Goal: Information Seeking & Learning: Check status

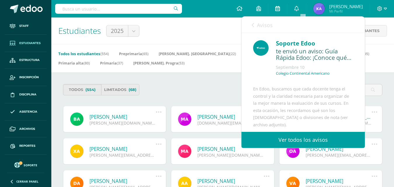
scroll to position [58, 0]
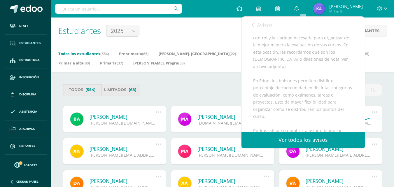
click at [305, 6] on link "0" at bounding box center [296, 8] width 19 height 17
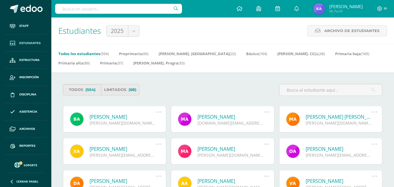
click at [29, 45] on span "Estudiantes" at bounding box center [29, 43] width 21 height 5
click at [246, 117] on link "Maria Georgette Afre Martinez" at bounding box center [230, 116] width 66 height 7
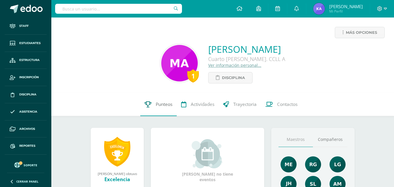
click at [164, 103] on span "Punteos" at bounding box center [164, 104] width 17 height 6
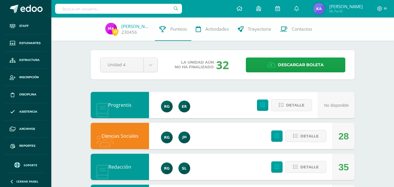
scroll to position [29, 0]
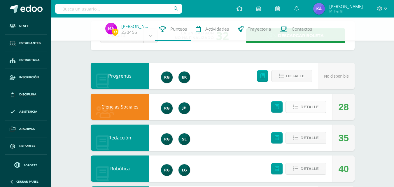
click at [298, 108] on icon at bounding box center [295, 106] width 5 height 5
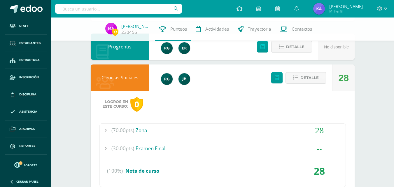
scroll to position [87, 0]
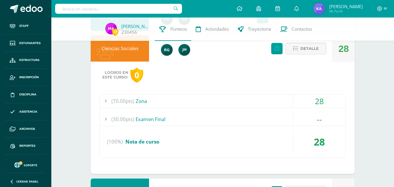
click at [120, 104] on span "(70.00pts)" at bounding box center [122, 100] width 23 height 13
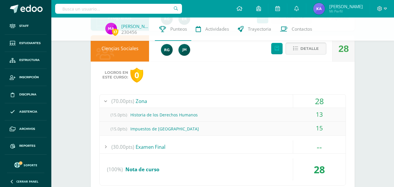
click at [321, 46] on button "Detalle" at bounding box center [305, 49] width 41 height 12
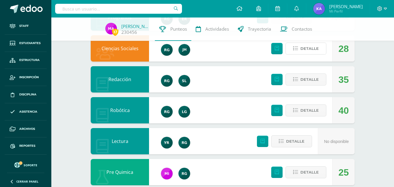
scroll to position [29, 0]
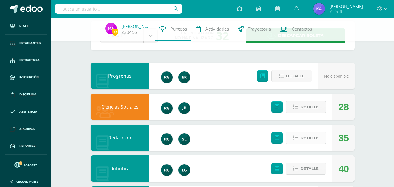
click at [310, 139] on span "Detalle" at bounding box center [309, 137] width 18 height 11
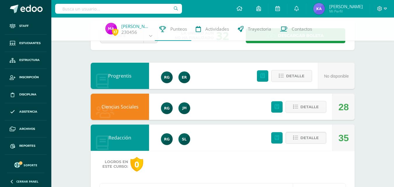
scroll to position [87, 0]
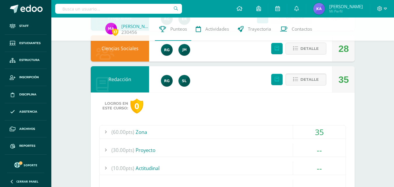
click at [132, 127] on span "(60.00pts)" at bounding box center [122, 131] width 23 height 13
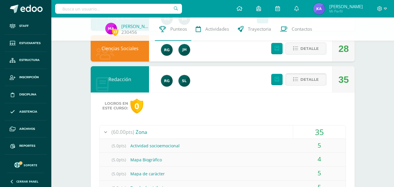
click at [309, 80] on span "Detalle" at bounding box center [309, 79] width 18 height 11
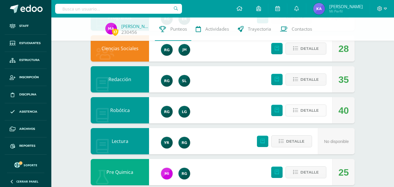
click at [313, 111] on span "Detalle" at bounding box center [309, 110] width 18 height 11
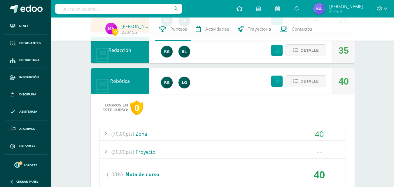
scroll to position [175, 0]
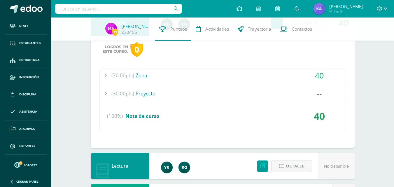
click at [117, 78] on span "(70.00pts)" at bounding box center [122, 75] width 23 height 13
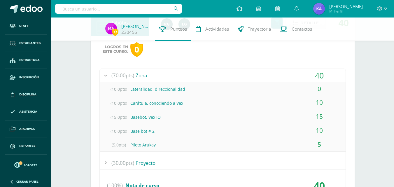
scroll to position [117, 0]
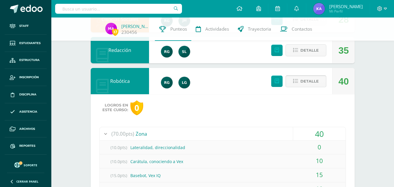
click at [315, 85] on span "Detalle" at bounding box center [309, 81] width 18 height 11
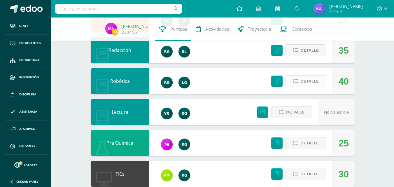
click at [315, 85] on span "Detalle" at bounding box center [309, 81] width 18 height 11
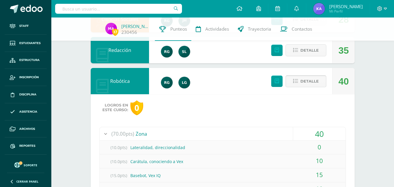
click at [317, 77] on span "Detalle" at bounding box center [309, 81] width 18 height 11
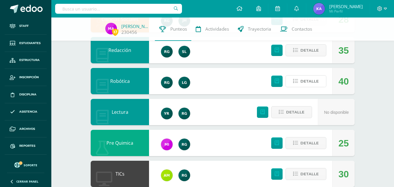
scroll to position [175, 0]
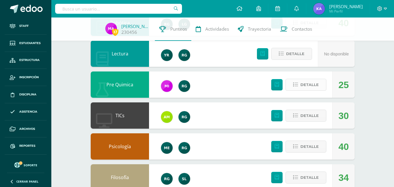
click at [308, 87] on span "Detalle" at bounding box center [309, 84] width 18 height 11
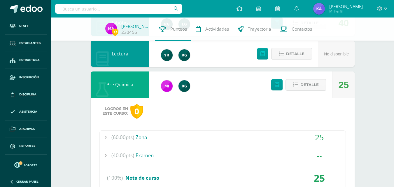
scroll to position [233, 0]
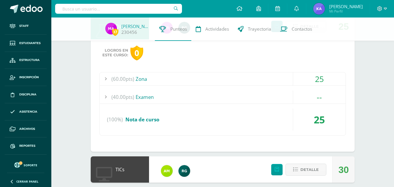
click at [128, 80] on span "(60.00pts)" at bounding box center [122, 78] width 23 height 13
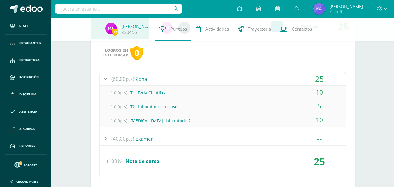
scroll to position [204, 0]
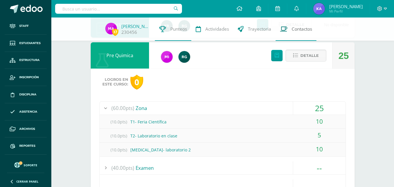
click at [313, 39] on link "Contactos" at bounding box center [295, 28] width 41 height 23
click at [318, 54] on span "Detalle" at bounding box center [309, 55] width 18 height 11
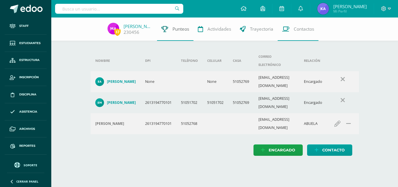
click at [175, 26] on span "Punteos" at bounding box center [180, 29] width 17 height 6
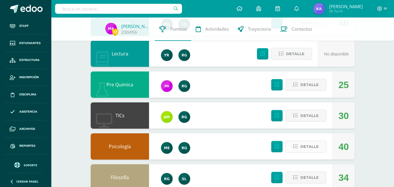
scroll to position [204, 0]
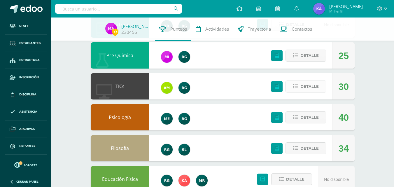
click at [319, 87] on button "Detalle" at bounding box center [305, 86] width 41 height 12
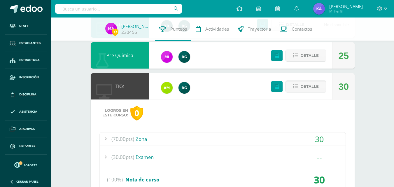
click at [125, 135] on span "(70.00pts)" at bounding box center [122, 138] width 23 height 13
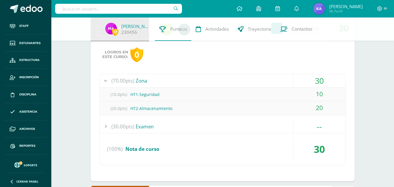
scroll to position [233, 0]
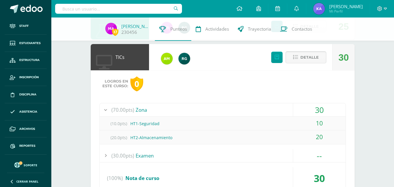
click at [311, 53] on span "Detalle" at bounding box center [309, 57] width 18 height 11
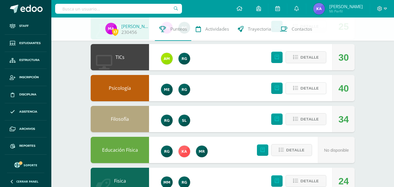
click at [312, 94] on button "Detalle" at bounding box center [305, 88] width 41 height 12
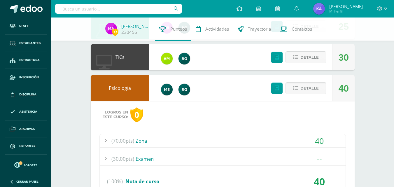
click at [126, 143] on span "(70.00pts)" at bounding box center [122, 140] width 23 height 13
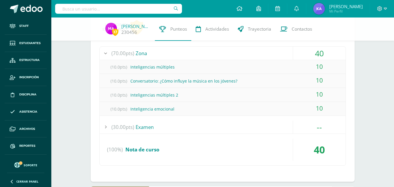
scroll to position [204, 0]
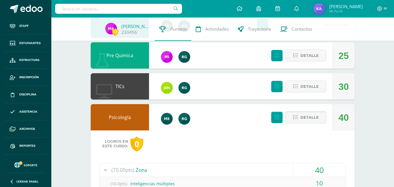
click at [314, 115] on span "Detalle" at bounding box center [309, 117] width 18 height 11
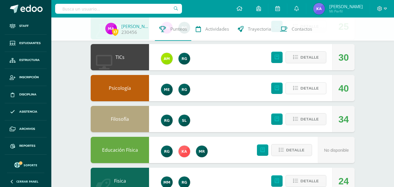
scroll to position [262, 0]
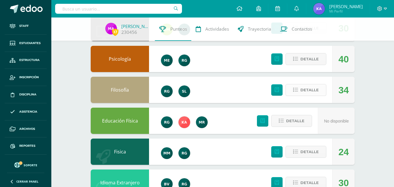
click at [309, 90] on span "Detalle" at bounding box center [309, 89] width 18 height 11
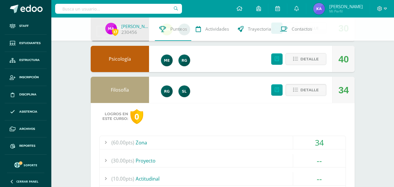
scroll to position [321, 0]
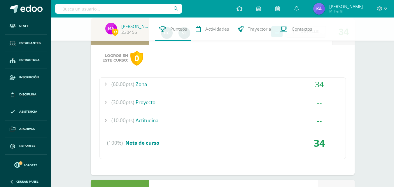
click at [135, 82] on div "(60.00pts) Zona" at bounding box center [223, 84] width 246 height 13
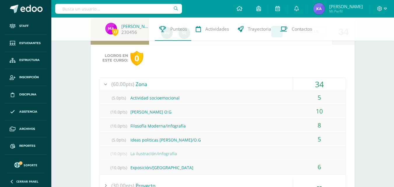
scroll to position [291, 0]
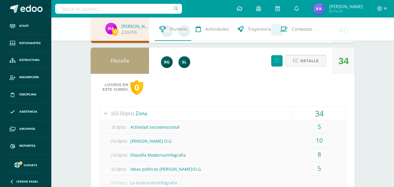
click at [314, 62] on span "Detalle" at bounding box center [309, 60] width 18 height 11
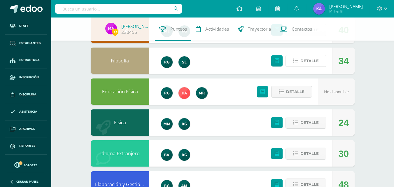
scroll to position [321, 0]
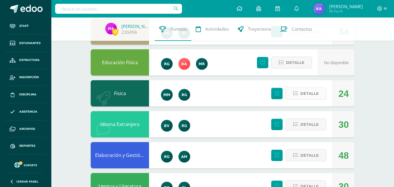
click at [295, 93] on icon at bounding box center [295, 93] width 5 height 5
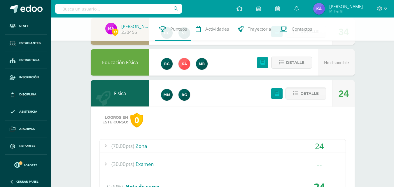
scroll to position [379, 0]
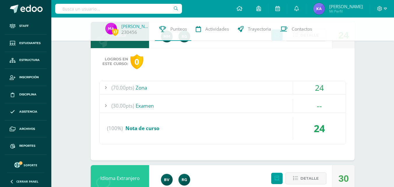
click at [118, 89] on span "(70.00pts)" at bounding box center [122, 87] width 23 height 13
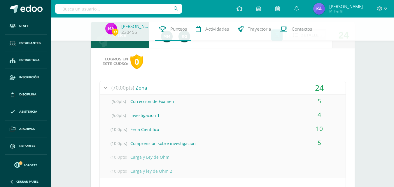
scroll to position [321, 0]
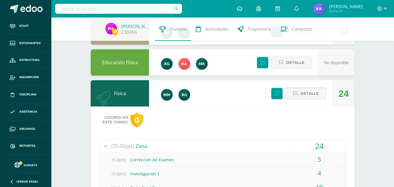
click at [308, 93] on span "Detalle" at bounding box center [309, 93] width 18 height 11
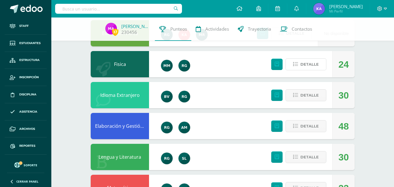
scroll to position [375, 0]
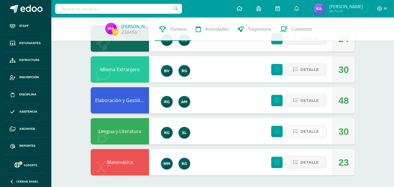
click at [305, 132] on span "Detalle" at bounding box center [309, 131] width 18 height 11
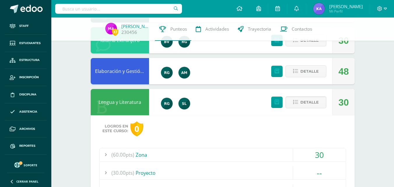
click at [131, 150] on span "(60.00pts)" at bounding box center [122, 154] width 23 height 13
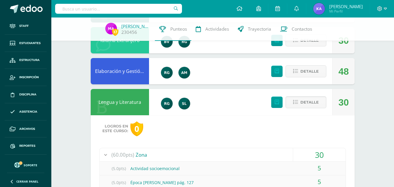
scroll to position [492, 0]
click at [318, 101] on span "Detalle" at bounding box center [309, 102] width 18 height 11
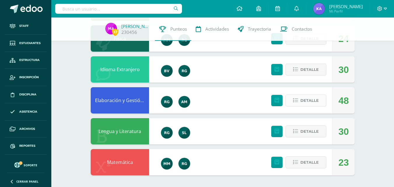
click at [309, 106] on span "Detalle" at bounding box center [309, 100] width 18 height 11
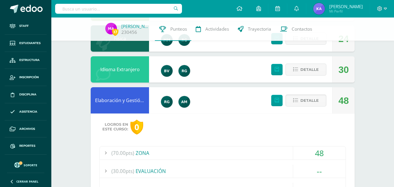
click at [133, 152] on span "(70.00pts)" at bounding box center [122, 152] width 23 height 13
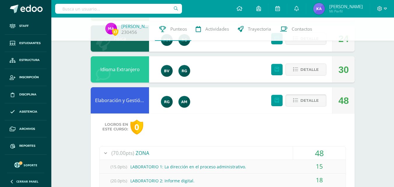
click at [320, 102] on button "Detalle" at bounding box center [305, 100] width 41 height 12
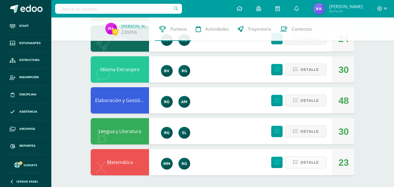
click at [316, 163] on span "Detalle" at bounding box center [309, 162] width 18 height 11
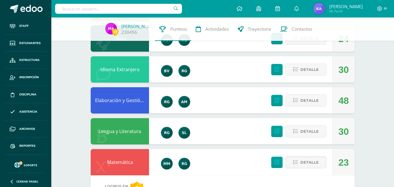
scroll to position [434, 0]
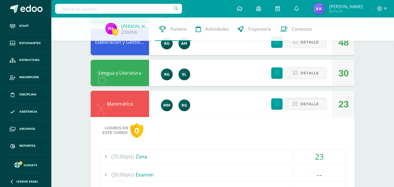
click at [151, 152] on div "(70.00pts) Zona" at bounding box center [223, 156] width 246 height 13
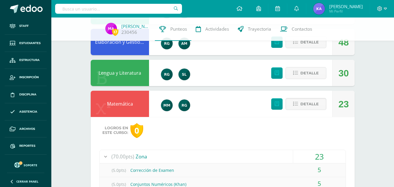
scroll to position [521, 0]
click at [316, 105] on span "Detalle" at bounding box center [309, 103] width 18 height 11
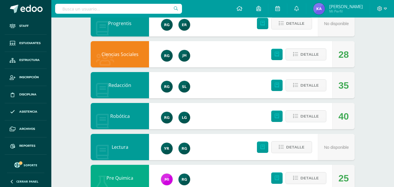
scroll to position [0, 0]
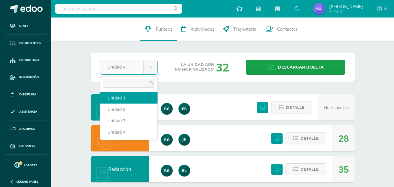
select select "Unidad 1"
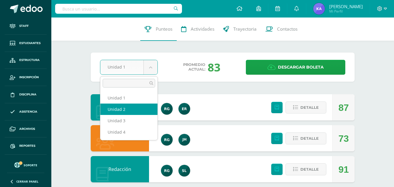
select select "Unidad 2"
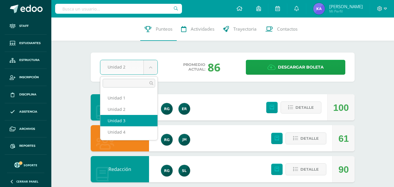
select select "Unidad 3"
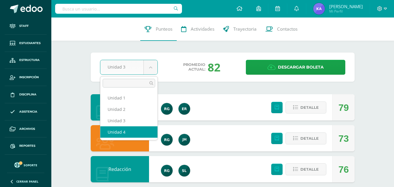
select select "Unidad 4"
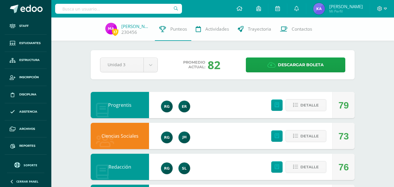
select select "Unidad 4"
click at [95, 9] on input "text" at bounding box center [118, 9] width 127 height 10
type input "rivera"
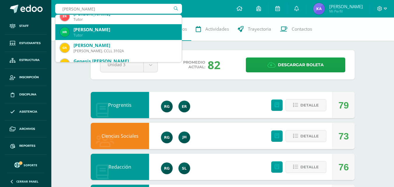
scroll to position [175, 0]
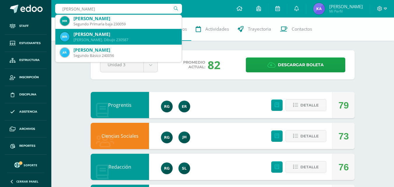
click at [141, 36] on div "Walter Emanuel Rivera López" at bounding box center [124, 34] width 103 height 6
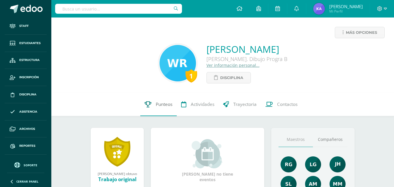
click at [153, 105] on link "Punteos" at bounding box center [158, 104] width 36 height 23
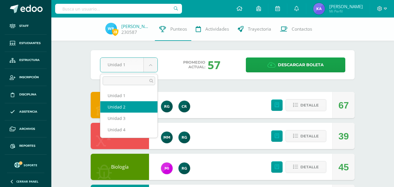
select select "Unidad 2"
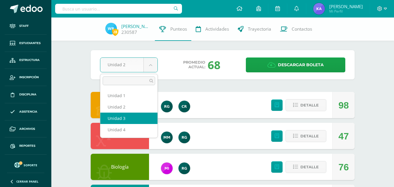
select select "Unidad 3"
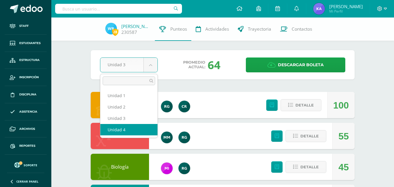
select select "Unidad 4"
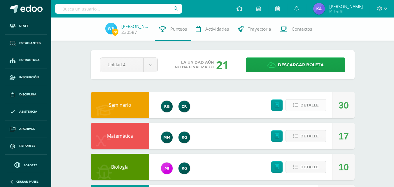
click at [313, 110] on span "Detalle" at bounding box center [309, 105] width 18 height 11
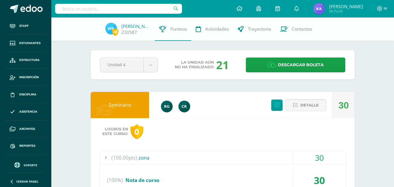
scroll to position [58, 0]
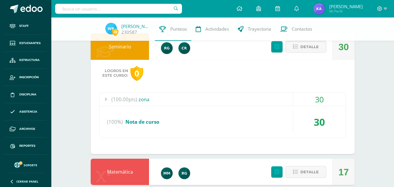
click at [114, 101] on span "(100.00pts)" at bounding box center [124, 99] width 26 height 13
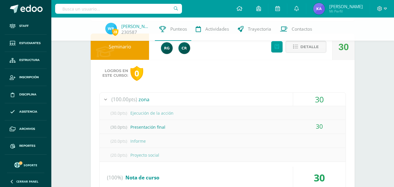
scroll to position [29, 0]
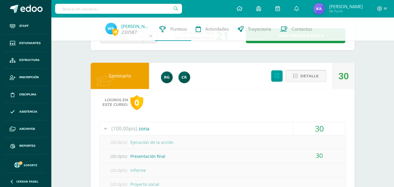
click at [302, 77] on span "Detalle" at bounding box center [309, 76] width 18 height 11
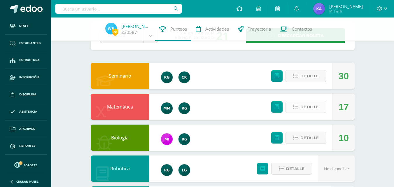
click at [314, 107] on span "Detalle" at bounding box center [309, 106] width 18 height 11
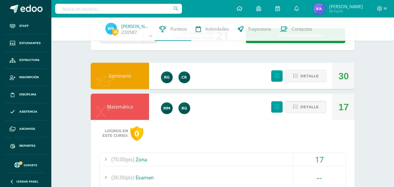
scroll to position [58, 0]
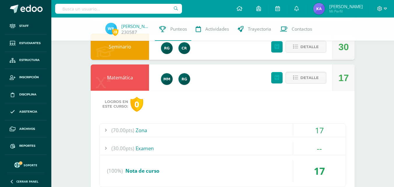
click at [149, 128] on div "(70.00pts) Zona" at bounding box center [223, 130] width 246 height 13
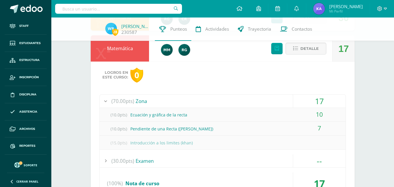
scroll to position [29, 0]
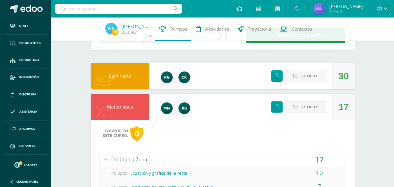
click at [318, 109] on span "Detalle" at bounding box center [309, 106] width 18 height 11
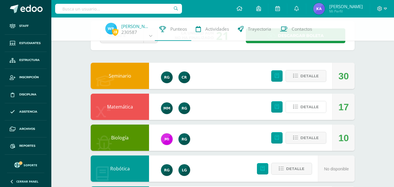
scroll to position [58, 0]
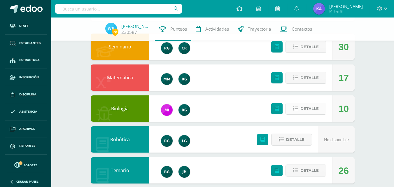
click at [309, 110] on span "Detalle" at bounding box center [309, 108] width 18 height 11
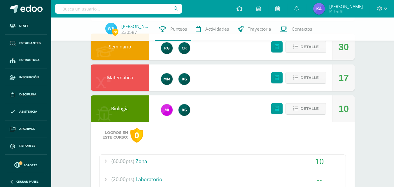
click at [125, 158] on span "(60.00pts)" at bounding box center [122, 160] width 23 height 13
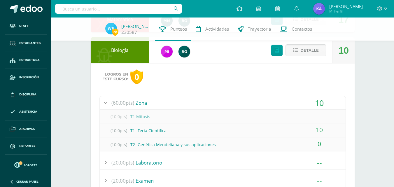
scroll to position [87, 0]
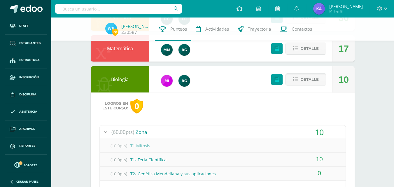
click at [320, 80] on button "Detalle" at bounding box center [305, 79] width 41 height 12
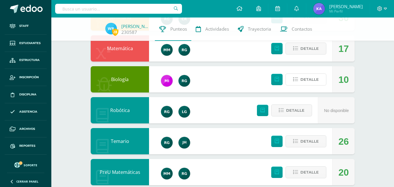
scroll to position [117, 0]
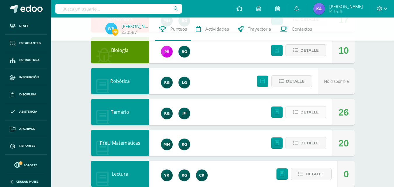
click at [314, 113] on span "Detalle" at bounding box center [309, 112] width 18 height 11
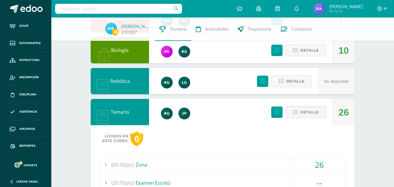
scroll to position [146, 0]
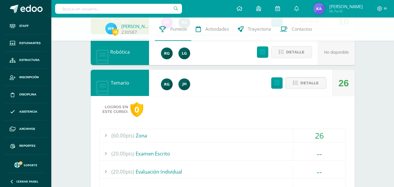
click at [138, 138] on div "(60.00pts) Zona" at bounding box center [223, 135] width 246 height 13
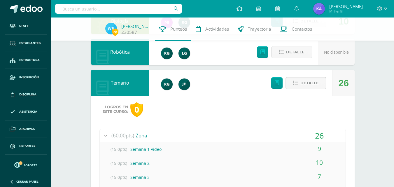
click at [314, 82] on span "Detalle" at bounding box center [309, 83] width 18 height 11
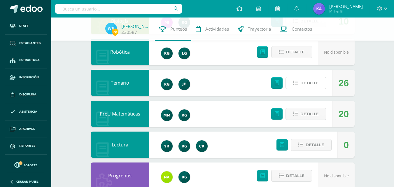
scroll to position [204, 0]
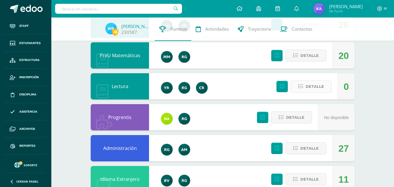
click at [312, 91] on span "Detalle" at bounding box center [314, 86] width 18 height 11
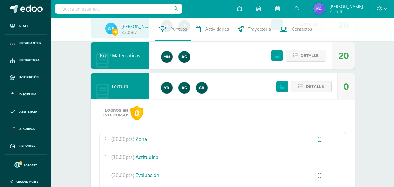
click at [127, 141] on span "(60.00pts)" at bounding box center [122, 138] width 23 height 13
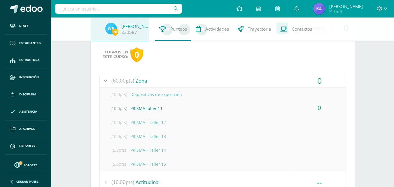
scroll to position [233, 0]
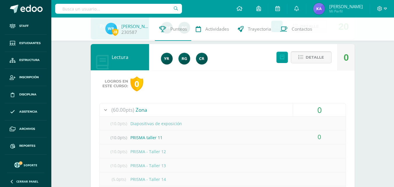
click at [306, 56] on span "Detalle" at bounding box center [314, 57] width 18 height 11
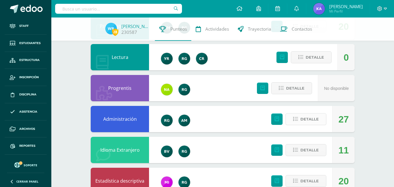
click at [314, 120] on span "Detalle" at bounding box center [309, 119] width 18 height 11
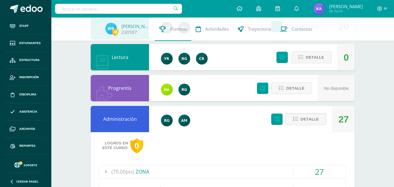
scroll to position [291, 0]
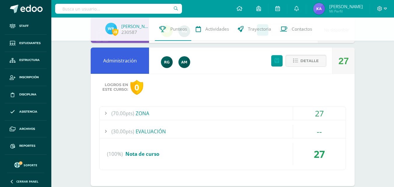
click at [139, 112] on div "(70.00pts) ZONA" at bounding box center [223, 113] width 246 height 13
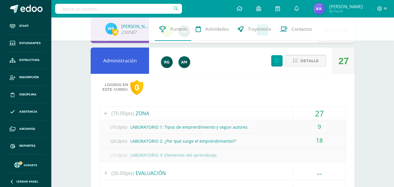
click at [315, 58] on span "Detalle" at bounding box center [309, 60] width 18 height 11
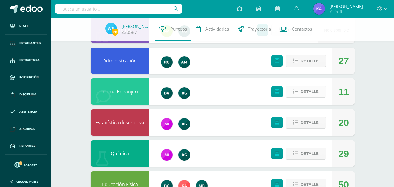
click at [315, 89] on span "Detalle" at bounding box center [309, 91] width 18 height 11
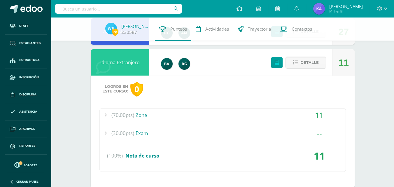
scroll to position [350, 0]
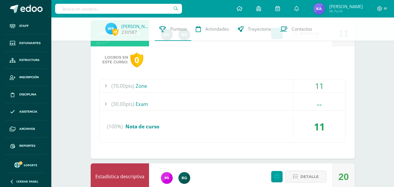
click at [138, 85] on div "(70.00pts) Zone" at bounding box center [223, 85] width 246 height 13
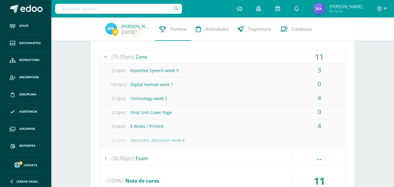
scroll to position [321, 0]
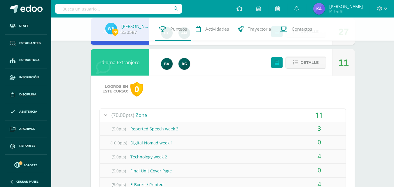
click at [316, 61] on span "Detalle" at bounding box center [309, 62] width 18 height 11
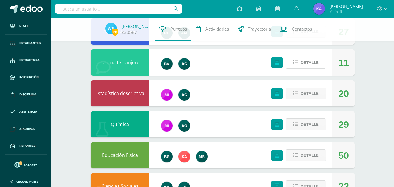
scroll to position [350, 0]
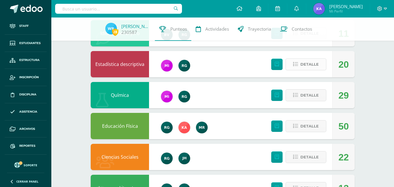
click at [300, 64] on button "Detalle" at bounding box center [305, 64] width 41 height 12
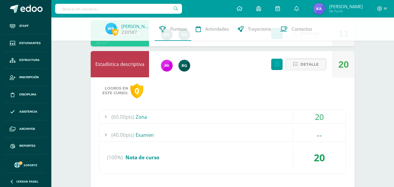
click at [131, 114] on span "(60.00pts)" at bounding box center [122, 116] width 23 height 13
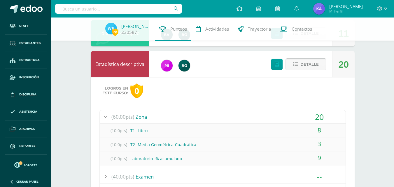
click at [310, 66] on span "Detalle" at bounding box center [309, 64] width 18 height 11
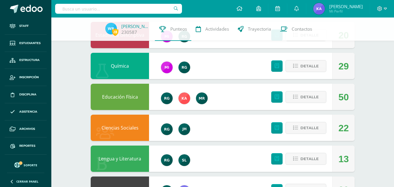
scroll to position [406, 0]
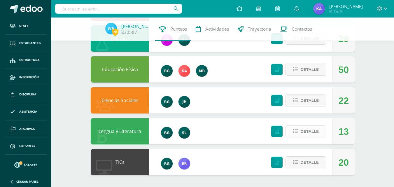
click at [309, 133] on span "Detalle" at bounding box center [309, 131] width 18 height 11
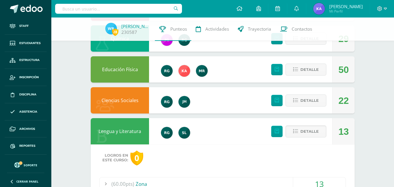
scroll to position [464, 0]
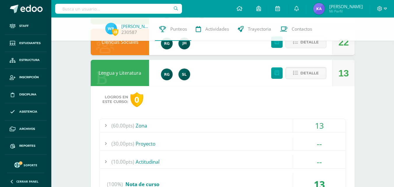
click at [128, 127] on span "(60.00pts)" at bounding box center [122, 125] width 23 height 13
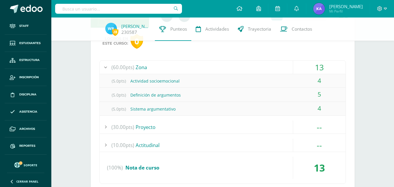
scroll to position [494, 0]
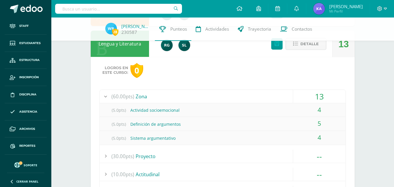
click at [301, 49] on span "Detalle" at bounding box center [309, 43] width 18 height 11
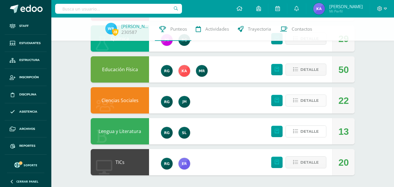
scroll to position [406, 0]
click at [308, 133] on span "Detalle" at bounding box center [309, 131] width 18 height 11
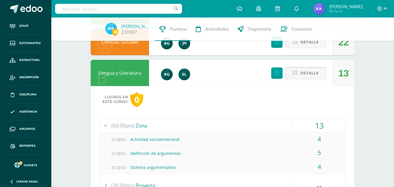
click at [304, 69] on span "Detalle" at bounding box center [309, 73] width 18 height 11
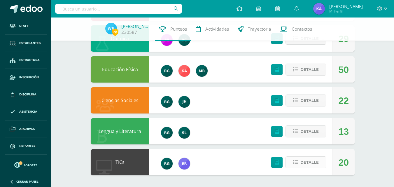
click at [307, 160] on span "Detalle" at bounding box center [309, 162] width 18 height 11
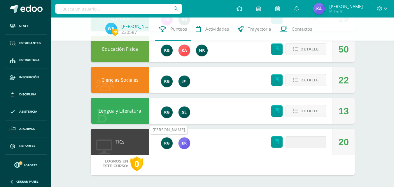
scroll to position [469, 0]
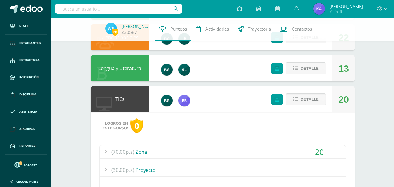
click at [138, 157] on div "(70.00pts) Zona" at bounding box center [223, 151] width 246 height 13
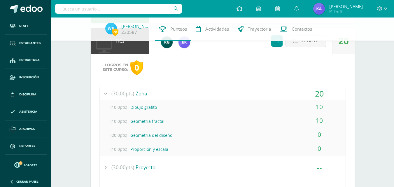
scroll to position [557, 0]
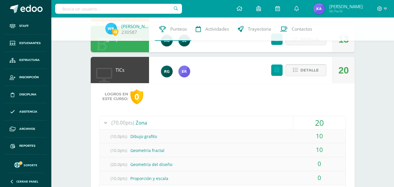
click at [315, 71] on span "Detalle" at bounding box center [309, 70] width 18 height 11
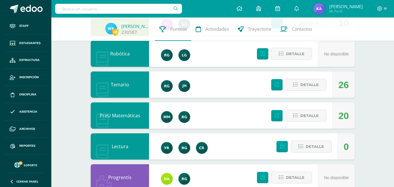
scroll to position [0, 0]
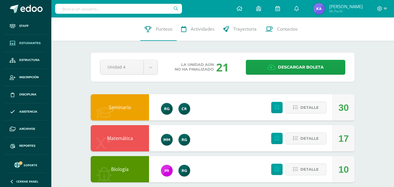
click at [15, 45] on icon at bounding box center [13, 43] width 6 height 5
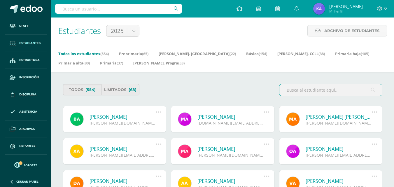
click at [34, 42] on span "Estudiantes" at bounding box center [29, 43] width 21 height 5
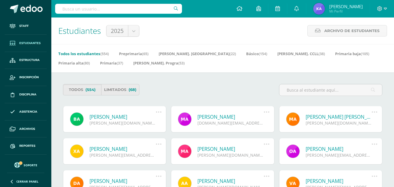
click at [75, 9] on input "text" at bounding box center [118, 9] width 127 height 10
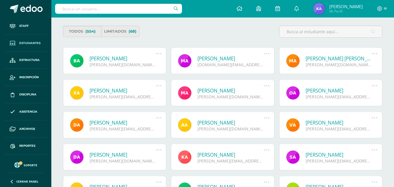
scroll to position [87, 0]
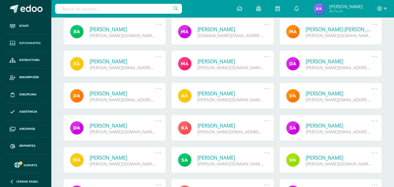
click at [328, 57] on div "[PERSON_NAME] [PERSON_NAME][EMAIL_ADDRESS][DOMAIN_NAME] Deshabilitar usuario Re…" at bounding box center [330, 64] width 103 height 26
click at [329, 60] on link "[PERSON_NAME]" at bounding box center [338, 61] width 66 height 7
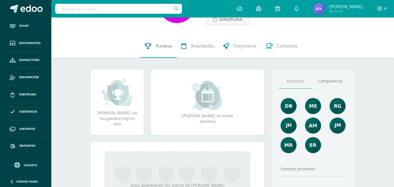
click at [171, 42] on link "Punteos" at bounding box center [158, 45] width 36 height 23
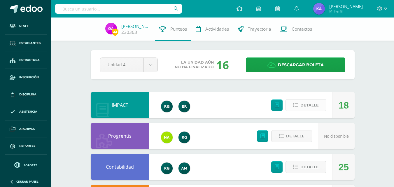
click at [313, 102] on span "Detalle" at bounding box center [309, 105] width 18 height 11
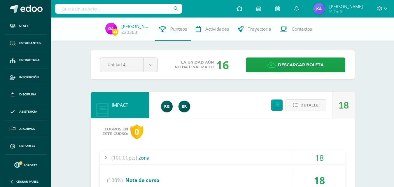
scroll to position [29, 0]
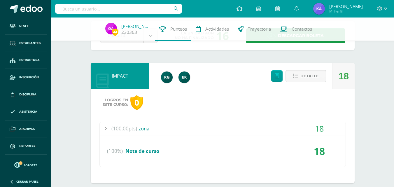
click at [131, 127] on span "(100.00pts)" at bounding box center [124, 128] width 26 height 13
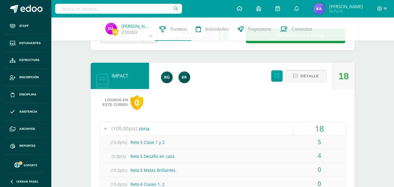
click at [318, 76] on span "Detalle" at bounding box center [309, 76] width 18 height 11
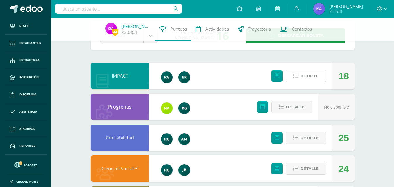
scroll to position [58, 0]
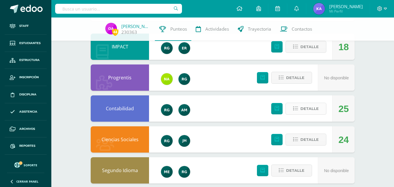
click at [311, 109] on span "Detalle" at bounding box center [309, 108] width 18 height 11
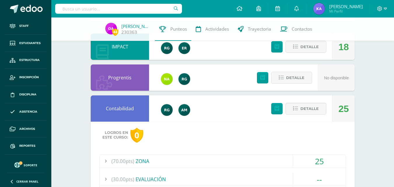
click at [141, 164] on div "(70.00pts) ZONA" at bounding box center [223, 160] width 246 height 13
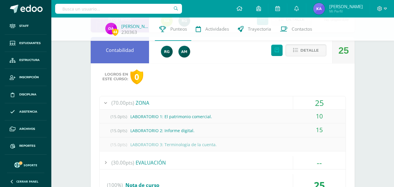
scroll to position [87, 0]
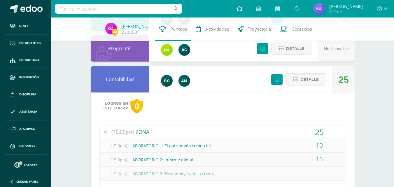
click at [312, 80] on span "Detalle" at bounding box center [309, 79] width 18 height 11
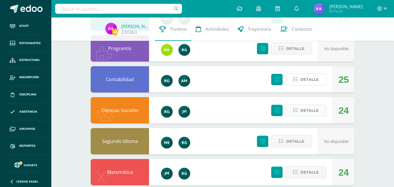
scroll to position [117, 0]
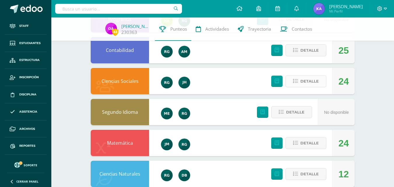
click at [310, 79] on span "Detalle" at bounding box center [309, 81] width 18 height 11
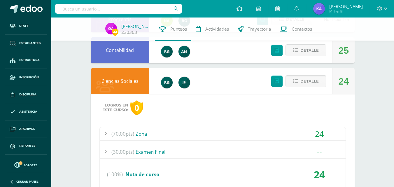
click at [129, 135] on span "(70.00pts)" at bounding box center [122, 133] width 23 height 13
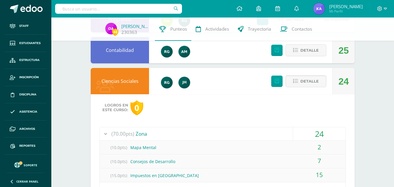
scroll to position [146, 0]
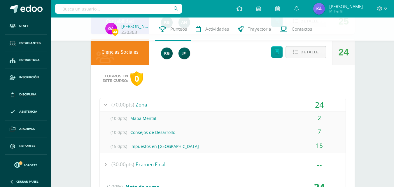
click at [303, 52] on span "Detalle" at bounding box center [309, 52] width 18 height 11
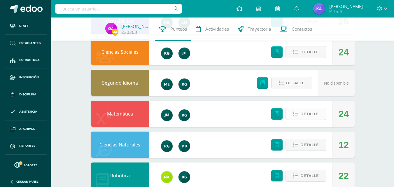
click at [314, 115] on span "Detalle" at bounding box center [309, 113] width 18 height 11
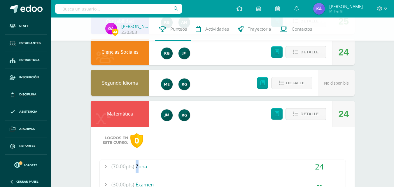
click at [136, 167] on div "(70.00pts) Zona" at bounding box center [223, 166] width 246 height 13
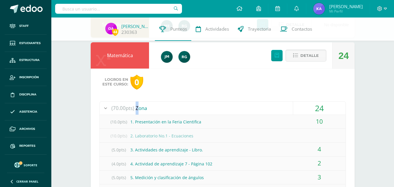
scroll to position [175, 0]
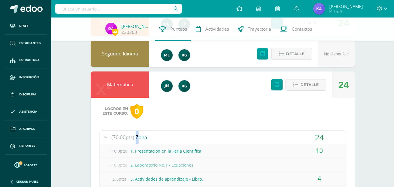
click at [301, 85] on span "Detalle" at bounding box center [309, 84] width 18 height 11
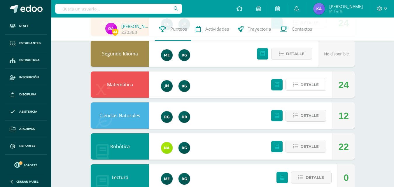
scroll to position [233, 0]
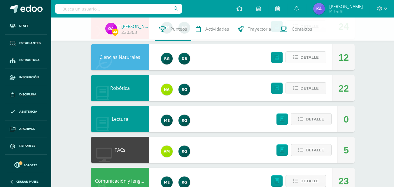
click at [318, 59] on span "Detalle" at bounding box center [309, 57] width 18 height 11
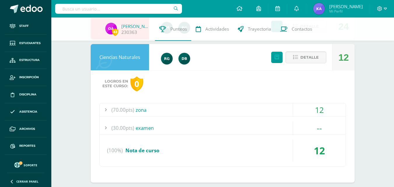
click at [141, 111] on div "(70.00pts) zona" at bounding box center [223, 109] width 246 height 13
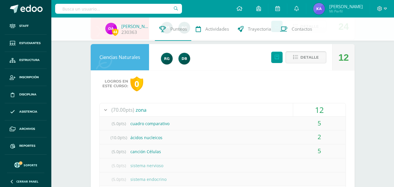
click at [308, 59] on span "Detalle" at bounding box center [309, 57] width 18 height 11
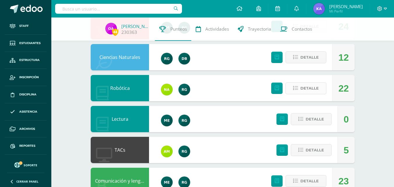
click at [320, 87] on button "Detalle" at bounding box center [305, 88] width 41 height 12
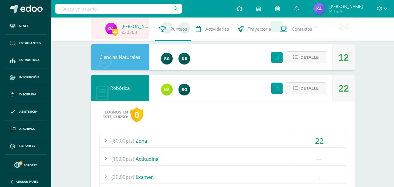
click at [136, 140] on div "(60.00pts) Zona" at bounding box center [223, 140] width 246 height 13
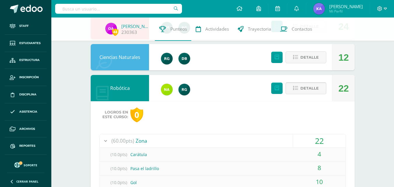
click at [303, 91] on span "Detalle" at bounding box center [309, 88] width 18 height 11
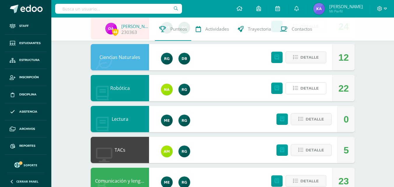
scroll to position [262, 0]
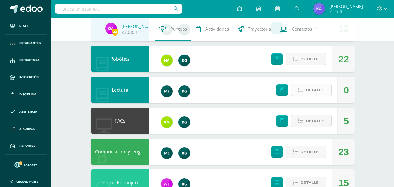
click at [318, 92] on span "Detalle" at bounding box center [314, 89] width 18 height 11
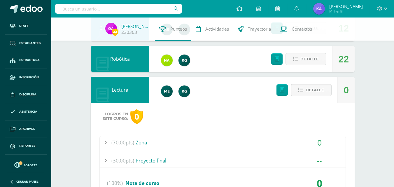
click at [136, 141] on div "(70.00pts) Zona" at bounding box center [223, 142] width 246 height 13
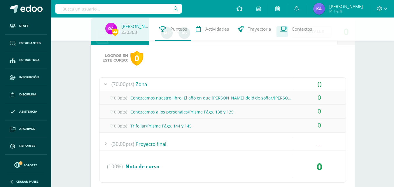
scroll to position [291, 0]
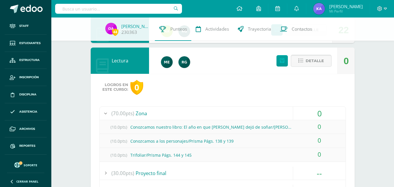
click at [319, 61] on span "Detalle" at bounding box center [314, 60] width 18 height 11
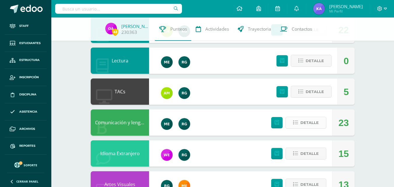
click at [318, 122] on span "Detalle" at bounding box center [309, 122] width 18 height 11
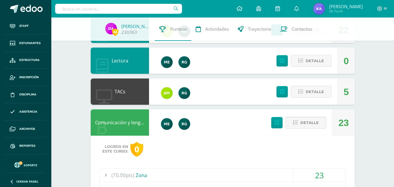
scroll to position [321, 0]
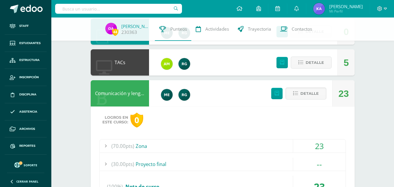
click at [139, 142] on div "(70.00pts) Zona" at bounding box center [223, 145] width 246 height 13
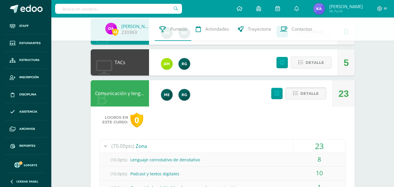
click at [315, 98] on span "Detalle" at bounding box center [309, 93] width 18 height 11
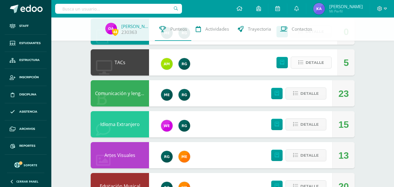
click at [316, 62] on span "Detalle" at bounding box center [314, 62] width 18 height 11
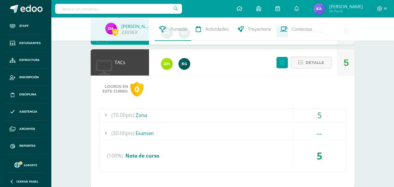
click at [145, 111] on div "(70.00pts) Zona" at bounding box center [223, 114] width 246 height 13
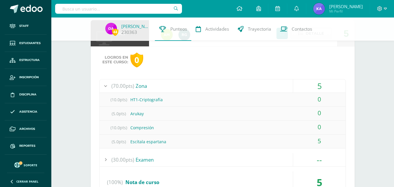
scroll to position [291, 0]
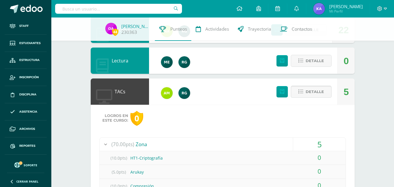
click at [321, 89] on span "Detalle" at bounding box center [314, 91] width 18 height 11
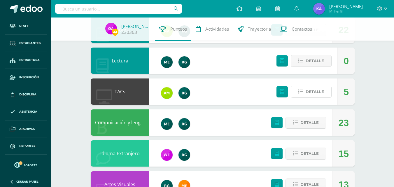
scroll to position [321, 0]
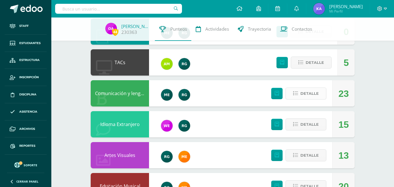
click at [311, 94] on span "Detalle" at bounding box center [309, 93] width 18 height 11
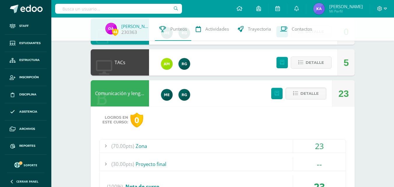
scroll to position [379, 0]
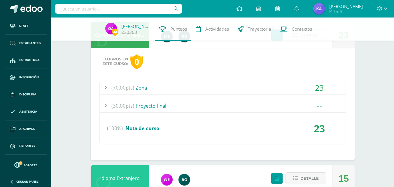
click at [128, 84] on span "(70.00pts)" at bounding box center [122, 87] width 23 height 13
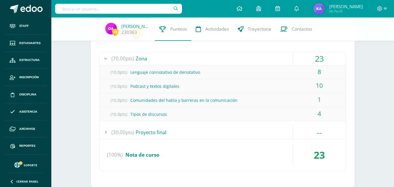
scroll to position [350, 0]
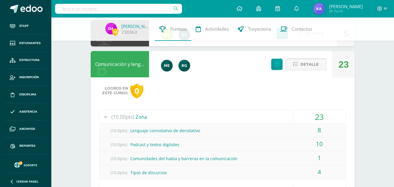
click at [321, 66] on button "Detalle" at bounding box center [305, 64] width 41 height 12
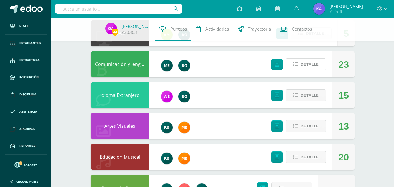
scroll to position [379, 0]
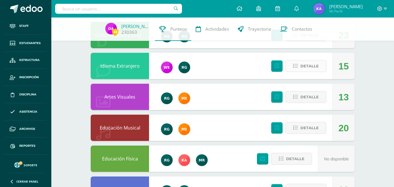
click at [309, 68] on span "Detalle" at bounding box center [309, 66] width 18 height 11
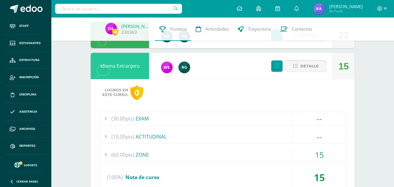
click at [138, 152] on div "(60.00pts) ZONE" at bounding box center [223, 154] width 246 height 13
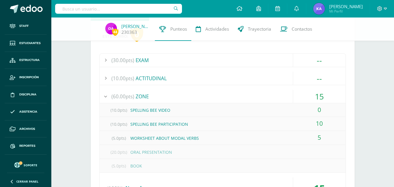
scroll to position [350, 0]
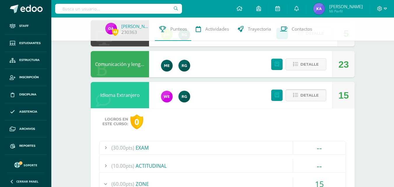
click at [319, 96] on button "Detalle" at bounding box center [305, 95] width 41 height 12
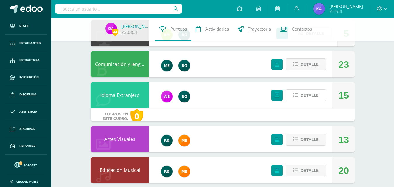
scroll to position [406, 0]
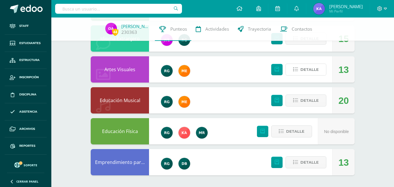
drag, startPoint x: 302, startPoint y: 69, endPoint x: 217, endPoint y: 85, distance: 87.2
click at [303, 69] on span "Detalle" at bounding box center [309, 69] width 18 height 11
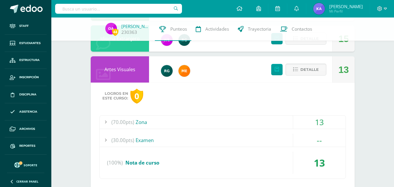
click at [135, 122] on div "(70.00pts) Zona" at bounding box center [223, 121] width 246 height 13
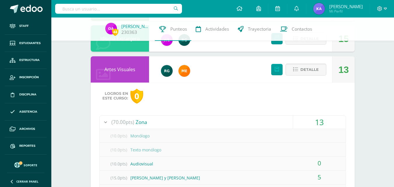
click at [301, 76] on div "Detalle" at bounding box center [297, 69] width 70 height 26
click at [302, 72] on span "Detalle" at bounding box center [309, 69] width 18 height 11
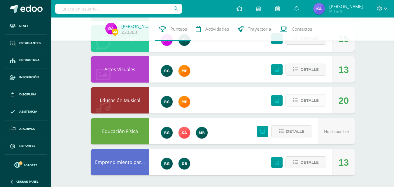
click at [314, 101] on span "Detalle" at bounding box center [309, 100] width 18 height 11
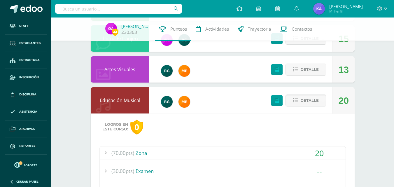
click at [133, 151] on span "(70.00pts)" at bounding box center [122, 152] width 23 height 13
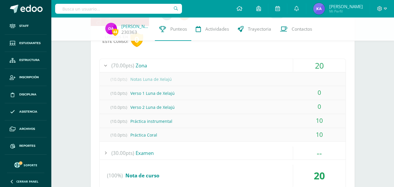
scroll to position [435, 0]
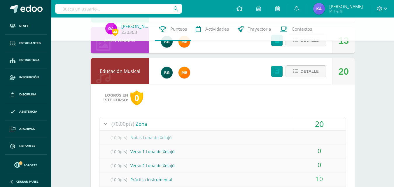
click at [303, 70] on span "Detalle" at bounding box center [309, 71] width 18 height 11
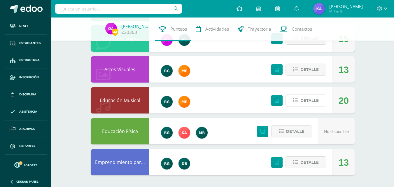
scroll to position [406, 0]
click at [309, 164] on span "Detalle" at bounding box center [309, 162] width 18 height 11
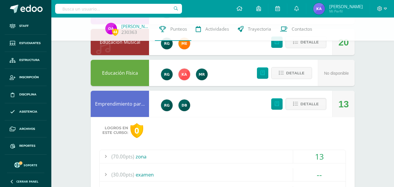
scroll to position [494, 0]
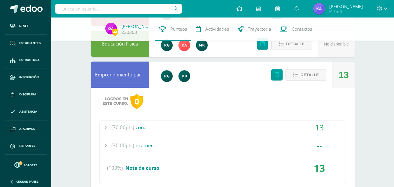
click at [142, 133] on div "(70.00pts) zona" at bounding box center [223, 127] width 246 height 13
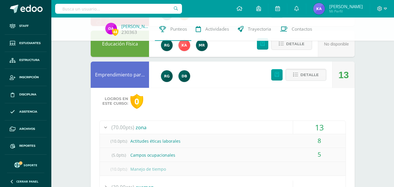
scroll to position [523, 0]
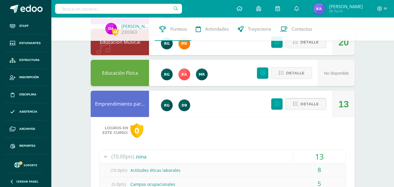
click at [314, 107] on span "Detalle" at bounding box center [309, 103] width 18 height 11
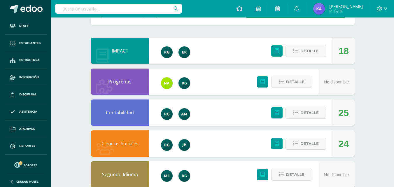
scroll to position [0, 0]
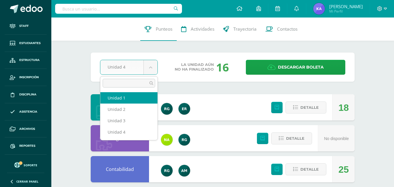
select select "Unidad 1"
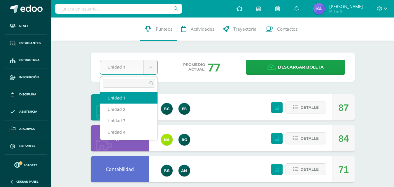
drag, startPoint x: 150, startPoint y: 63, endPoint x: 149, endPoint y: 67, distance: 4.7
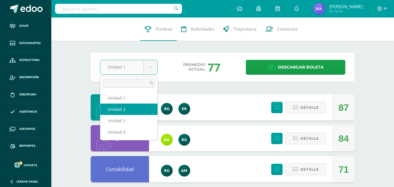
select select "Unidad 2"
drag, startPoint x: 146, startPoint y: 64, endPoint x: 145, endPoint y: 71, distance: 6.9
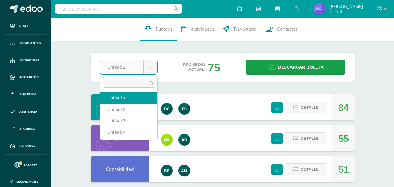
select select "Unidad 1"
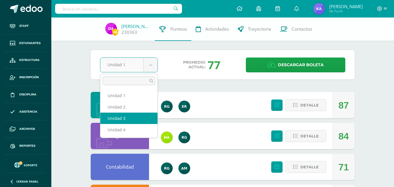
scroll to position [29, 0]
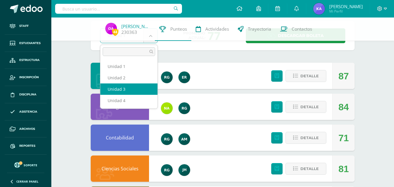
select select "Unidad 3"
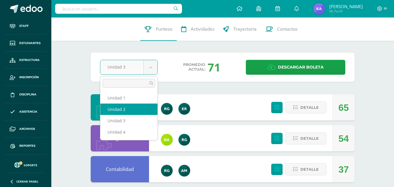
select select "Unidad 2"
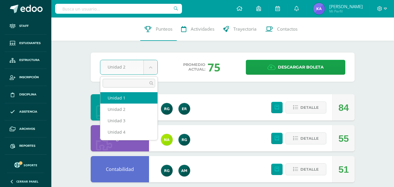
select select "Unidad 1"
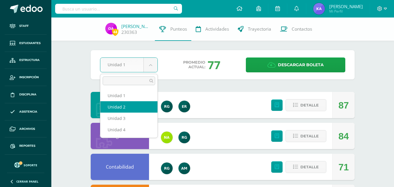
select select "Unidad 2"
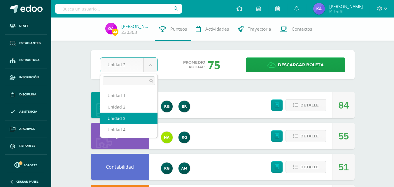
select select "Unidad 3"
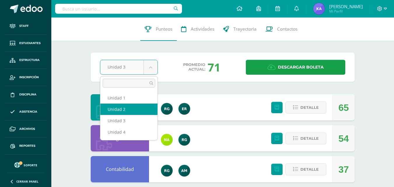
select select "Unidad 2"
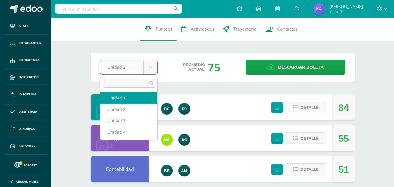
select select "Unidad 1"
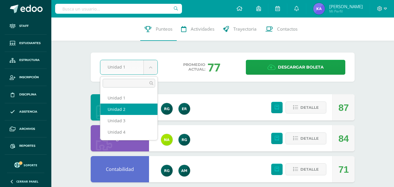
select select "Unidad 2"
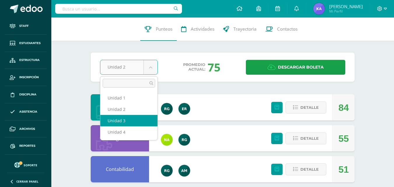
select select "Unidad 3"
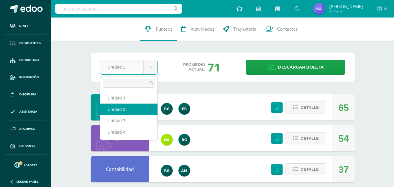
select select "Unidad 2"
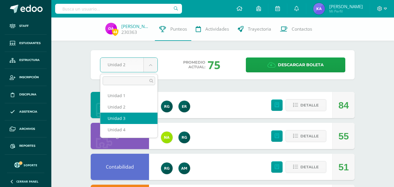
select select "Unidad 3"
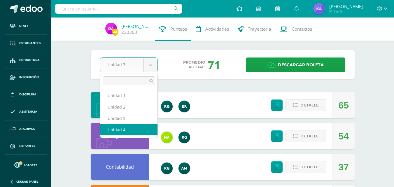
select select "Unidad 4"
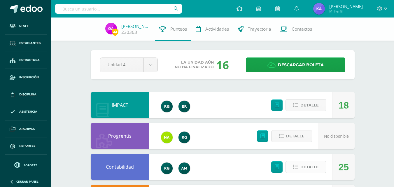
click at [316, 166] on span "Detalle" at bounding box center [309, 166] width 18 height 11
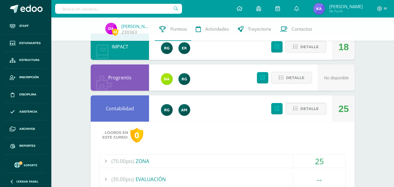
scroll to position [117, 0]
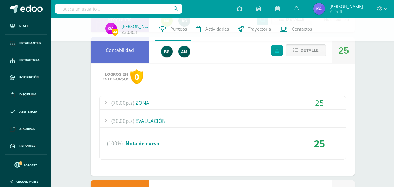
click at [130, 103] on span "(70.00pts)" at bounding box center [122, 102] width 23 height 13
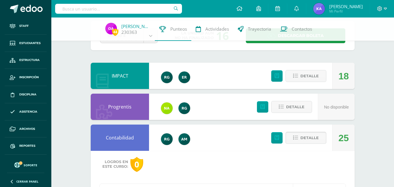
scroll to position [58, 0]
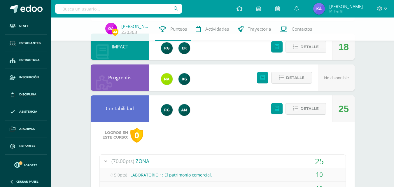
click at [308, 109] on span "Detalle" at bounding box center [309, 108] width 18 height 11
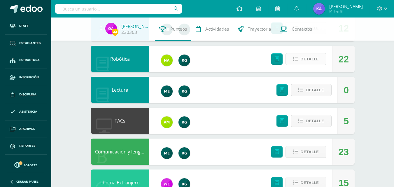
scroll to position [321, 0]
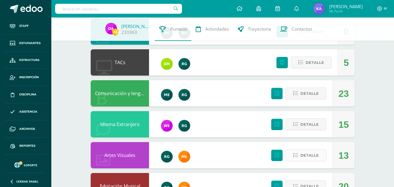
click at [303, 156] on span "Detalle" at bounding box center [309, 155] width 18 height 11
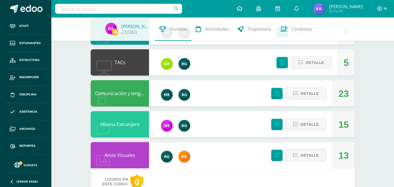
scroll to position [408, 0]
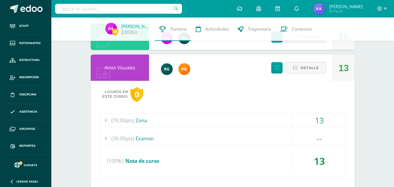
click at [131, 122] on span "(70.00pts)" at bounding box center [122, 120] width 23 height 13
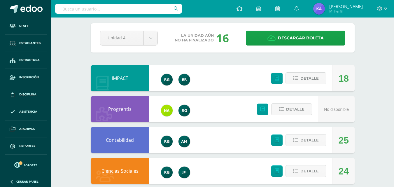
scroll to position [0, 0]
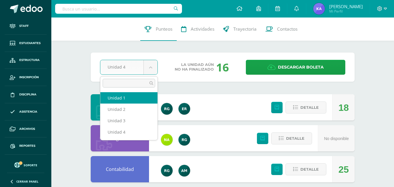
select select "Unidad 1"
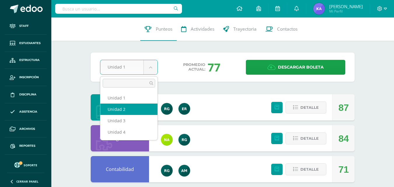
select select "Unidad 2"
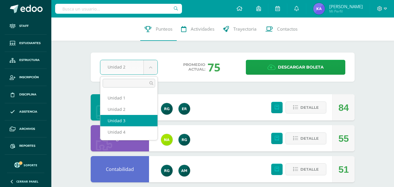
select select "Unidad 3"
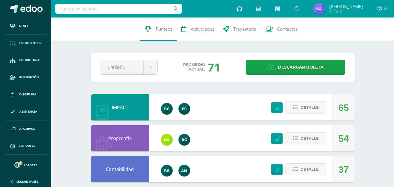
click at [24, 40] on link "Estudiantes" at bounding box center [26, 43] width 42 height 17
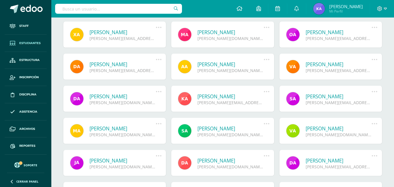
scroll to position [146, 0]
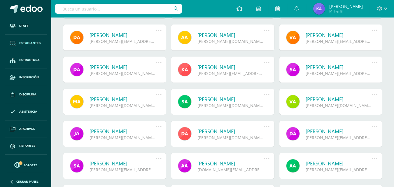
click at [105, 162] on link "[PERSON_NAME]" at bounding box center [122, 163] width 66 height 7
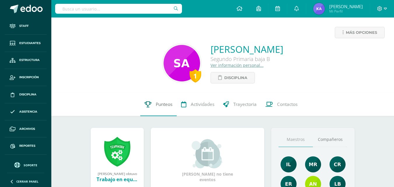
click at [164, 103] on span "Punteos" at bounding box center [164, 104] width 17 height 6
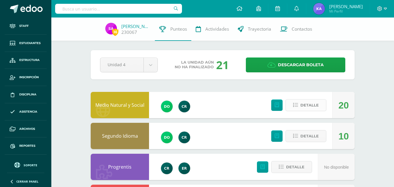
click at [302, 103] on span "Detalle" at bounding box center [309, 105] width 18 height 11
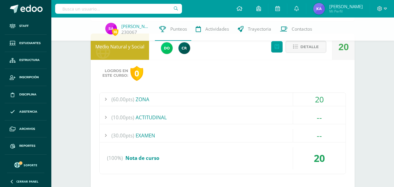
click at [132, 99] on span "(60.00pts)" at bounding box center [122, 99] width 23 height 13
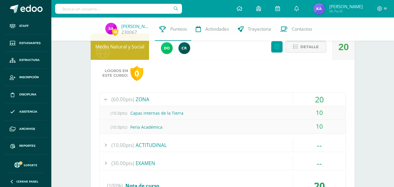
click at [306, 48] on span "Detalle" at bounding box center [309, 46] width 18 height 11
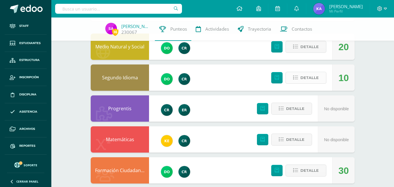
click at [312, 80] on span "Detalle" at bounding box center [309, 77] width 18 height 11
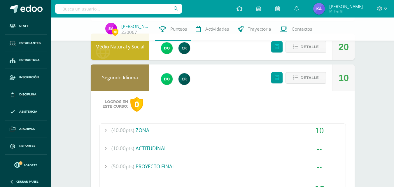
click at [131, 131] on span "(40.00pts)" at bounding box center [122, 130] width 23 height 13
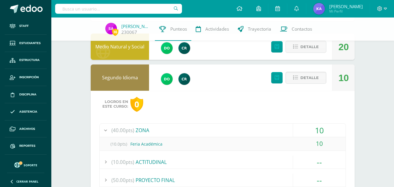
click at [134, 128] on div "(40.00pts) ZONA" at bounding box center [223, 130] width 246 height 13
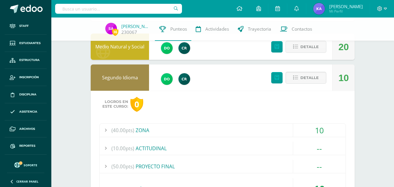
click at [134, 128] on div "(40.00pts) ZONA" at bounding box center [223, 130] width 246 height 13
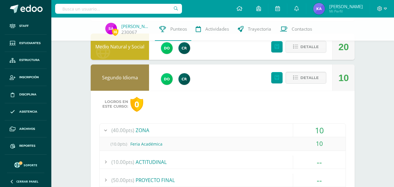
click at [134, 128] on div "(40.00pts) ZONA" at bounding box center [223, 130] width 246 height 13
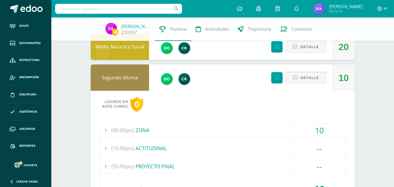
click at [306, 79] on span "Detalle" at bounding box center [309, 77] width 18 height 11
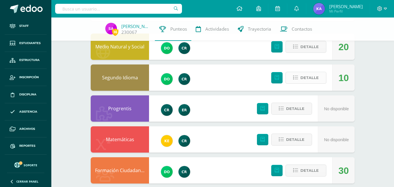
scroll to position [87, 0]
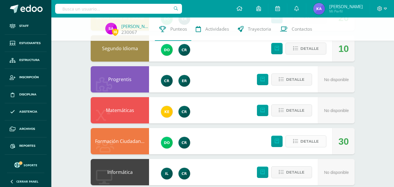
click at [311, 136] on span "Detalle" at bounding box center [309, 141] width 18 height 11
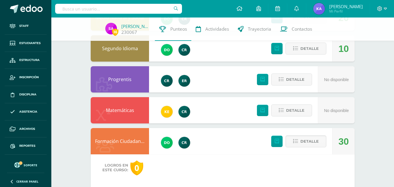
scroll to position [175, 0]
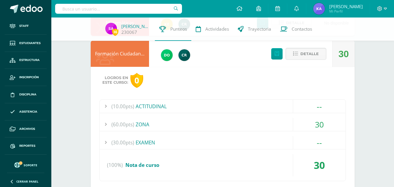
click at [129, 123] on span "(60.00pts)" at bounding box center [122, 124] width 23 height 13
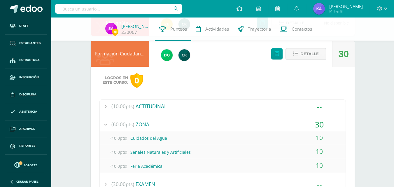
click at [304, 50] on span "Detalle" at bounding box center [309, 53] width 18 height 11
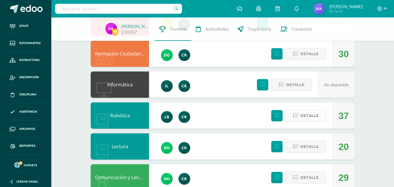
click at [312, 113] on span "Detalle" at bounding box center [309, 115] width 18 height 11
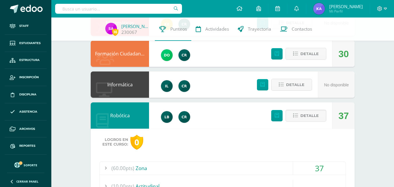
click at [130, 170] on span "(60.00pts)" at bounding box center [122, 167] width 23 height 13
click at [309, 113] on span "Detalle" at bounding box center [309, 115] width 18 height 11
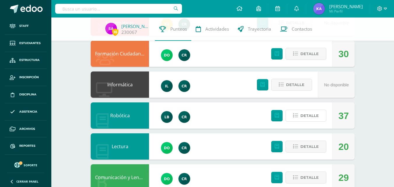
scroll to position [204, 0]
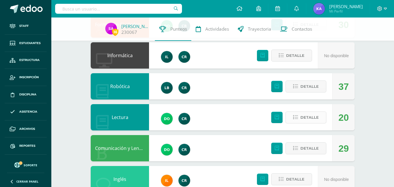
click at [311, 116] on span "Detalle" at bounding box center [309, 117] width 18 height 11
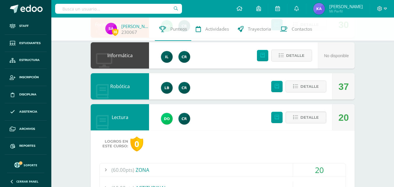
click at [138, 168] on div "(60.00pts) ZONA" at bounding box center [223, 169] width 246 height 13
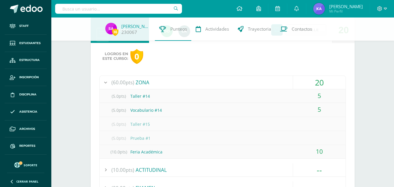
scroll to position [233, 0]
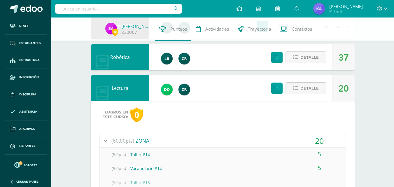
click at [313, 86] on span "Detalle" at bounding box center [309, 88] width 18 height 11
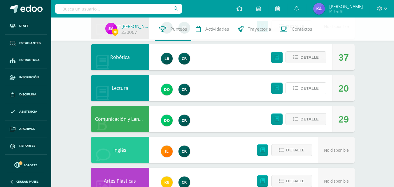
scroll to position [262, 0]
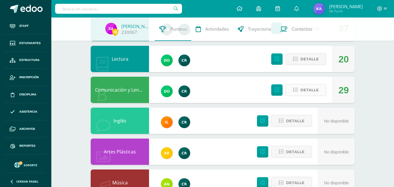
click at [322, 91] on button "Detalle" at bounding box center [305, 90] width 41 height 12
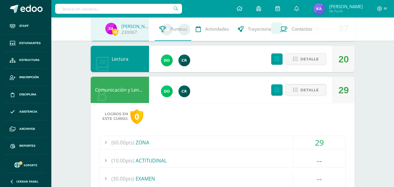
click at [133, 143] on span "(60.00pts)" at bounding box center [122, 142] width 23 height 13
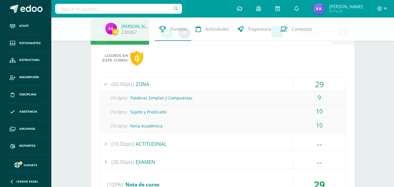
scroll to position [291, 0]
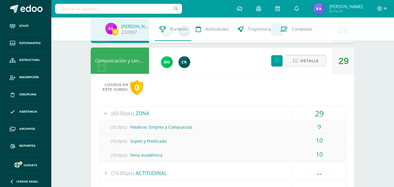
click at [316, 65] on span "Detalle" at bounding box center [309, 60] width 18 height 11
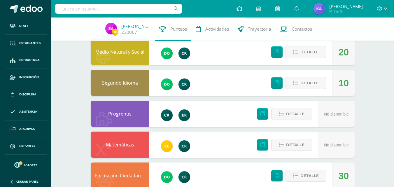
scroll to position [24, 0]
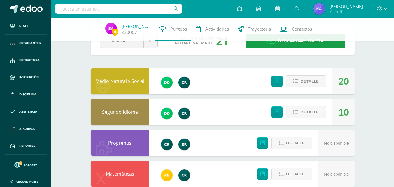
click at [84, 10] on input "text" at bounding box center [118, 9] width 127 height 10
type input "cambara"
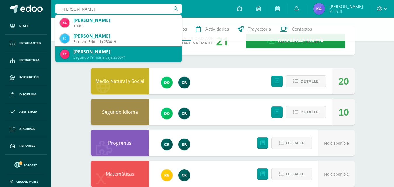
click at [125, 54] on div "Sofía Giselle Cámbara Duarte" at bounding box center [124, 52] width 103 height 6
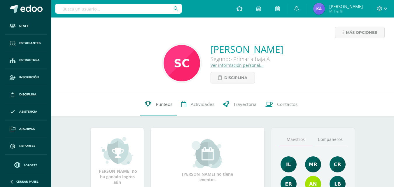
click at [162, 102] on span "Punteos" at bounding box center [164, 104] width 17 height 6
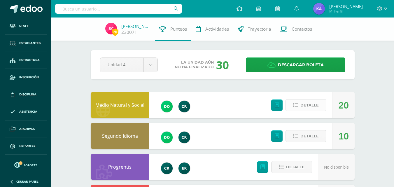
click at [310, 106] on span "Detalle" at bounding box center [309, 105] width 18 height 11
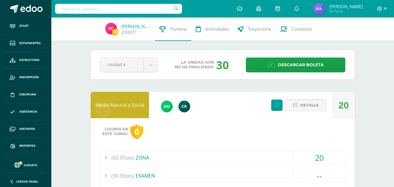
drag, startPoint x: 128, startPoint y: 153, endPoint x: 134, endPoint y: 154, distance: 5.5
click at [129, 153] on span "(60.00pts)" at bounding box center [122, 157] width 23 height 13
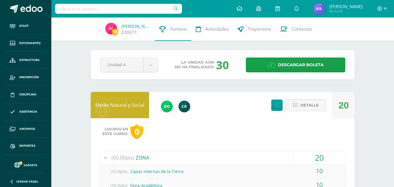
scroll to position [58, 0]
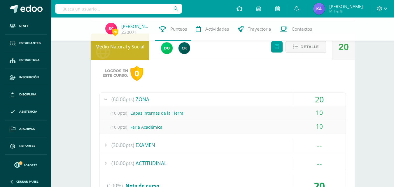
click at [310, 45] on span "Detalle" at bounding box center [309, 46] width 18 height 11
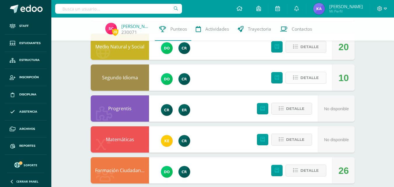
click at [316, 75] on span "Detalle" at bounding box center [309, 77] width 18 height 11
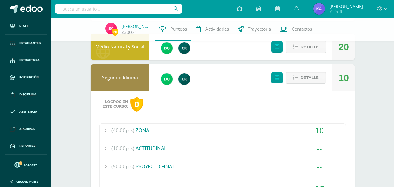
click at [126, 126] on span "(40.00pts)" at bounding box center [122, 130] width 23 height 13
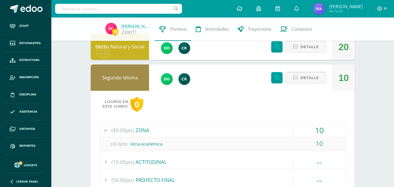
click at [317, 73] on span "Detalle" at bounding box center [309, 77] width 18 height 11
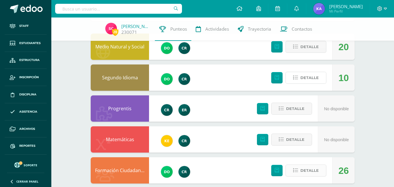
scroll to position [117, 0]
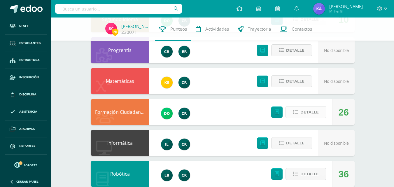
click at [306, 112] on span "Detalle" at bounding box center [309, 112] width 18 height 11
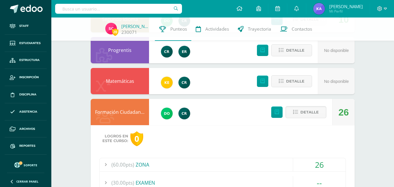
click at [133, 162] on span "(60.00pts)" at bounding box center [122, 164] width 23 height 13
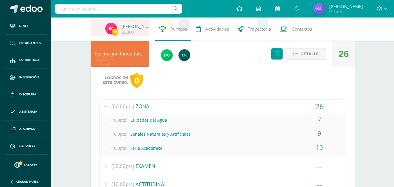
click at [313, 52] on span "Detalle" at bounding box center [309, 53] width 18 height 11
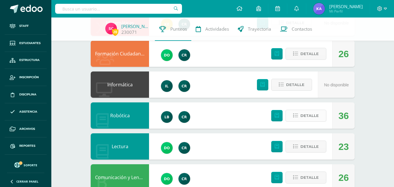
click at [316, 114] on span "Detalle" at bounding box center [309, 115] width 18 height 11
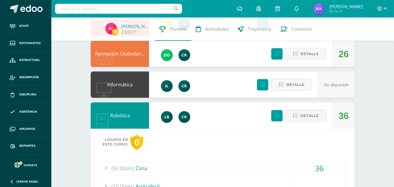
click at [131, 168] on span "(60.00pts)" at bounding box center [122, 167] width 23 height 13
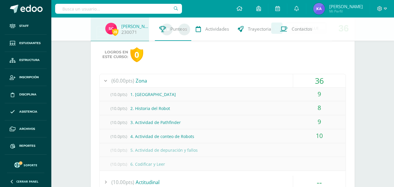
scroll to position [204, 0]
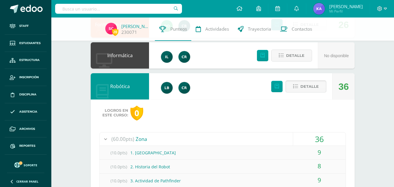
click at [316, 87] on span "Detalle" at bounding box center [309, 86] width 18 height 11
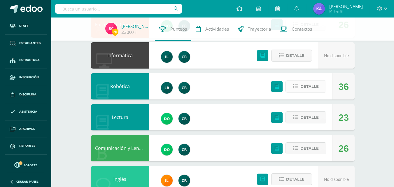
scroll to position [233, 0]
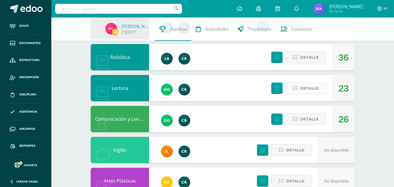
click at [305, 90] on span "Detalle" at bounding box center [309, 88] width 18 height 11
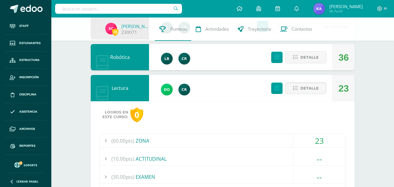
click at [128, 140] on span "(60.00pts)" at bounding box center [122, 140] width 23 height 13
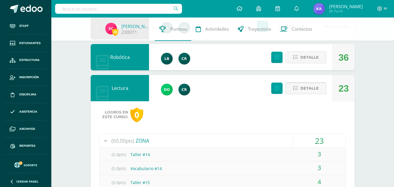
click at [311, 91] on span "Detalle" at bounding box center [309, 88] width 18 height 11
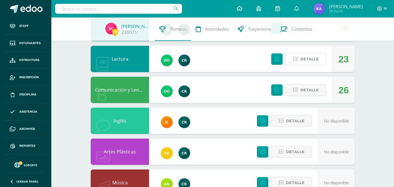
scroll to position [291, 0]
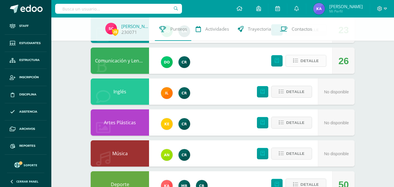
click at [310, 60] on span "Detalle" at bounding box center [309, 60] width 18 height 11
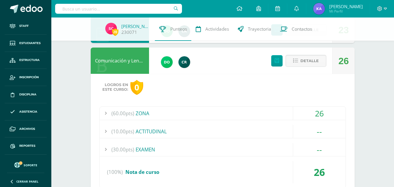
click at [126, 108] on span "(60.00pts)" at bounding box center [122, 113] width 23 height 13
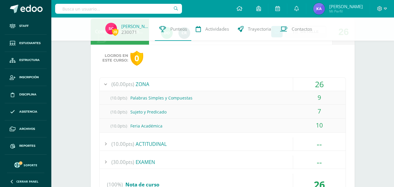
scroll to position [262, 0]
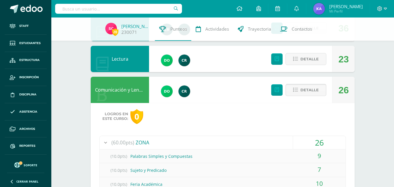
click at [309, 87] on span "Detalle" at bounding box center [309, 89] width 18 height 11
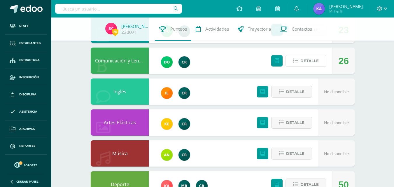
scroll to position [344, 0]
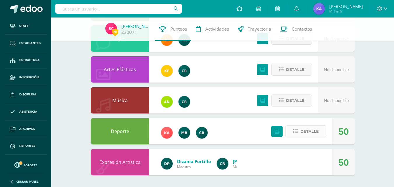
click at [301, 129] on span "Detalle" at bounding box center [309, 131] width 18 height 11
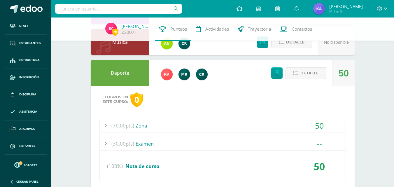
scroll to position [432, 0]
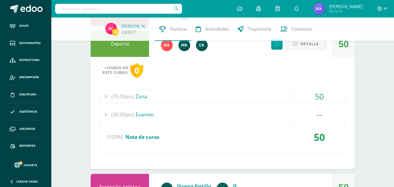
click at [148, 94] on div "(70.00pts) Zona" at bounding box center [223, 96] width 246 height 13
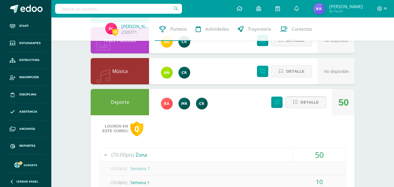
click at [306, 103] on span "Detalle" at bounding box center [309, 102] width 18 height 11
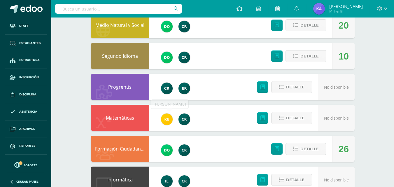
scroll to position [0, 0]
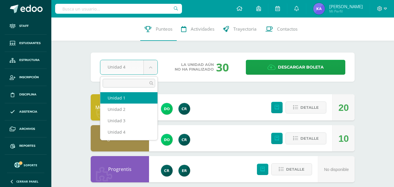
select select "Unidad 1"
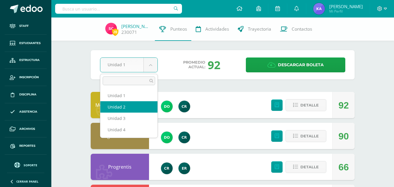
select select "Unidad 2"
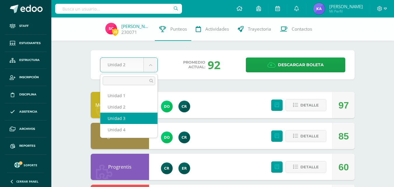
select select "Unidad 3"
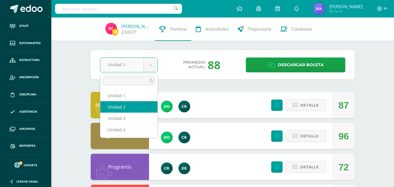
select select "Unidad 2"
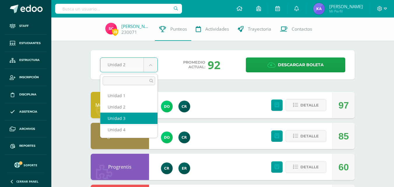
select select "Unidad 3"
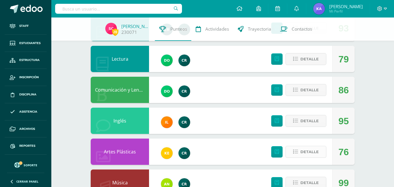
scroll to position [291, 0]
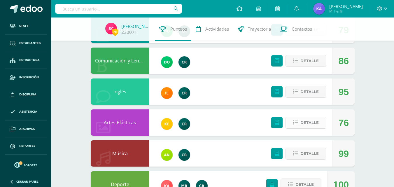
click at [311, 120] on span "Detalle" at bounding box center [309, 122] width 18 height 11
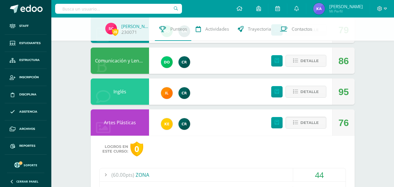
scroll to position [350, 0]
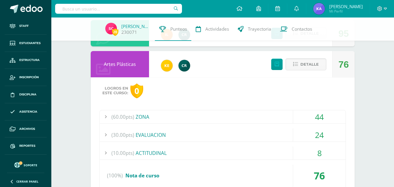
click at [126, 112] on span "(60.00pts)" at bounding box center [122, 116] width 23 height 13
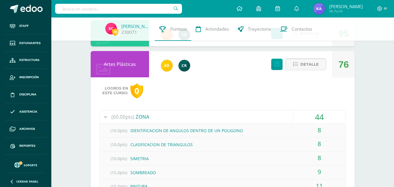
click at [308, 63] on span "Detalle" at bounding box center [309, 64] width 18 height 11
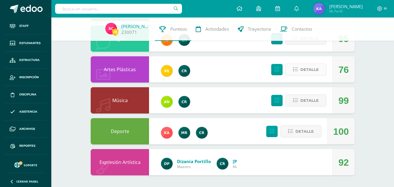
click at [308, 71] on span "Detalle" at bounding box center [309, 69] width 18 height 11
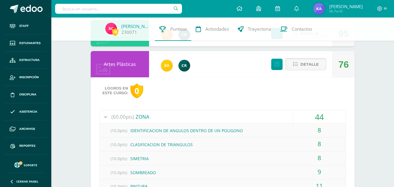
click at [311, 67] on span "Detalle" at bounding box center [309, 64] width 18 height 11
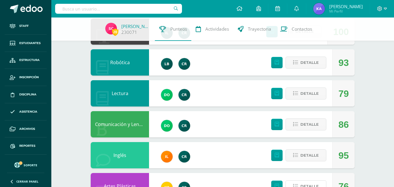
scroll to position [199, 0]
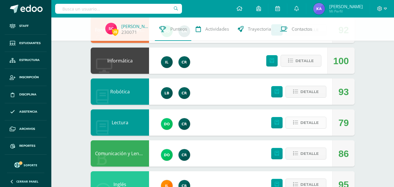
click at [307, 126] on span "Detalle" at bounding box center [309, 122] width 18 height 11
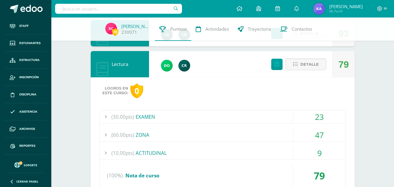
click at [128, 133] on span "(60.00pts)" at bounding box center [122, 134] width 23 height 13
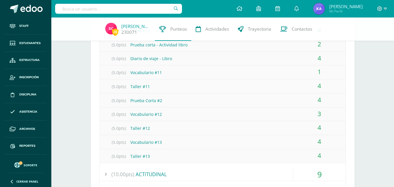
scroll to position [432, 0]
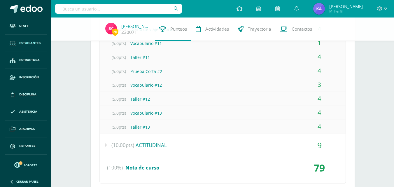
click at [28, 44] on span "Estudiantes" at bounding box center [29, 43] width 21 height 5
